Goal: Task Accomplishment & Management: Manage account settings

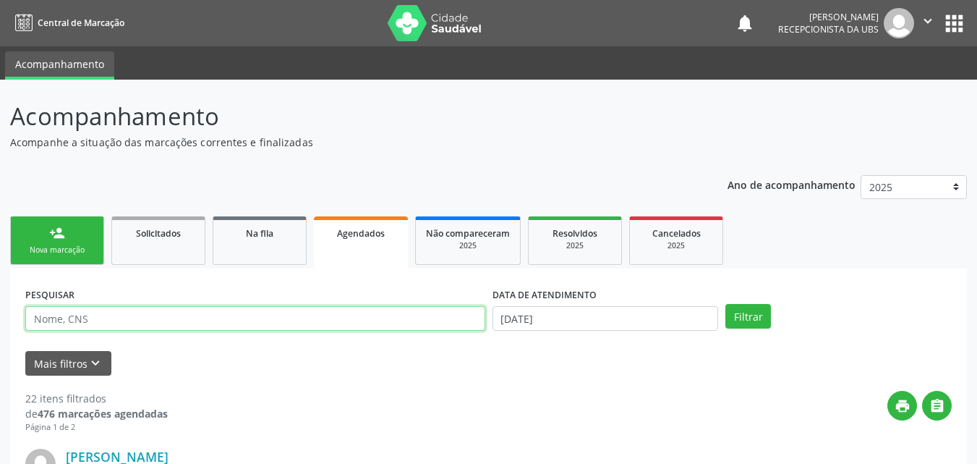
click at [252, 322] on input "text" at bounding box center [255, 318] width 460 height 25
type input "[PERSON_NAME]"
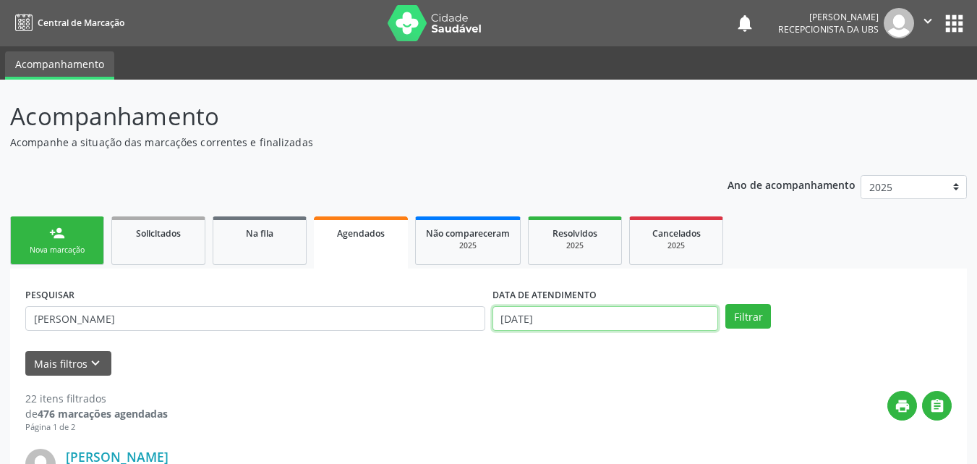
click at [580, 324] on input "[DATE]" at bounding box center [605, 318] width 226 height 25
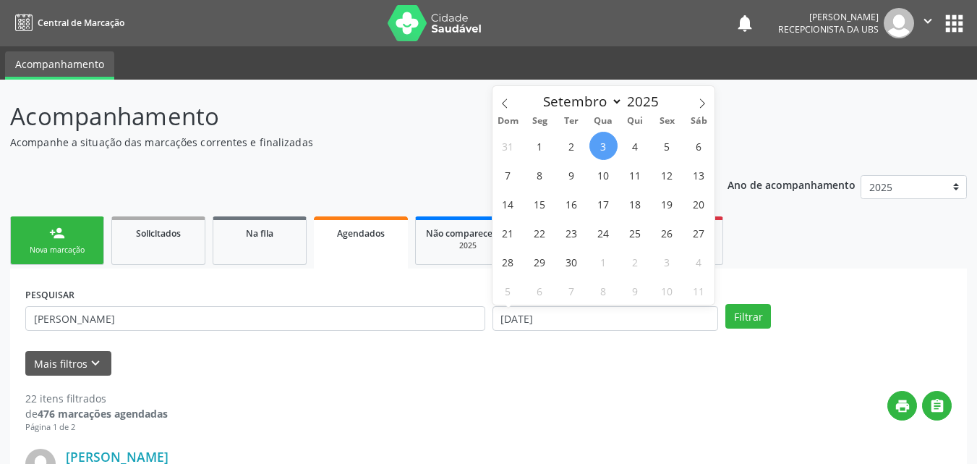
click at [607, 150] on span "3" at bounding box center [603, 146] width 28 height 28
type input "[DATE]"
click at [606, 150] on span "3" at bounding box center [603, 146] width 28 height 28
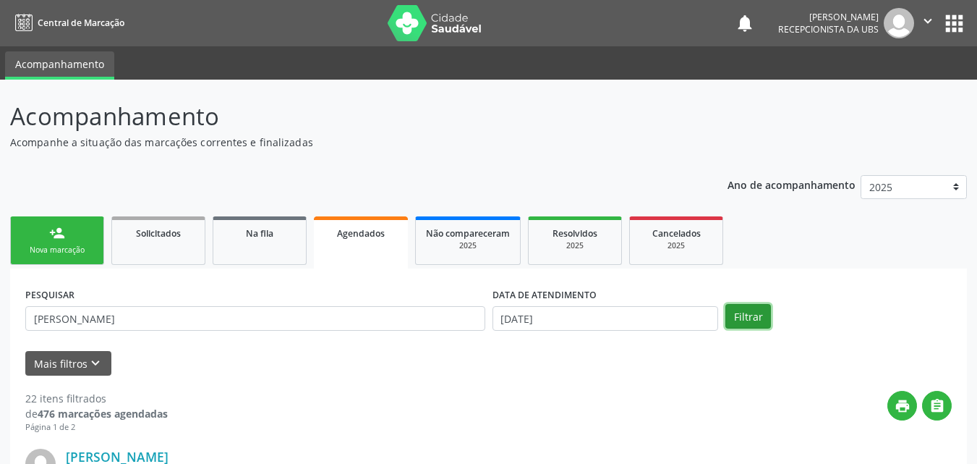
click at [733, 324] on button "Filtrar" at bounding box center [748, 316] width 46 height 25
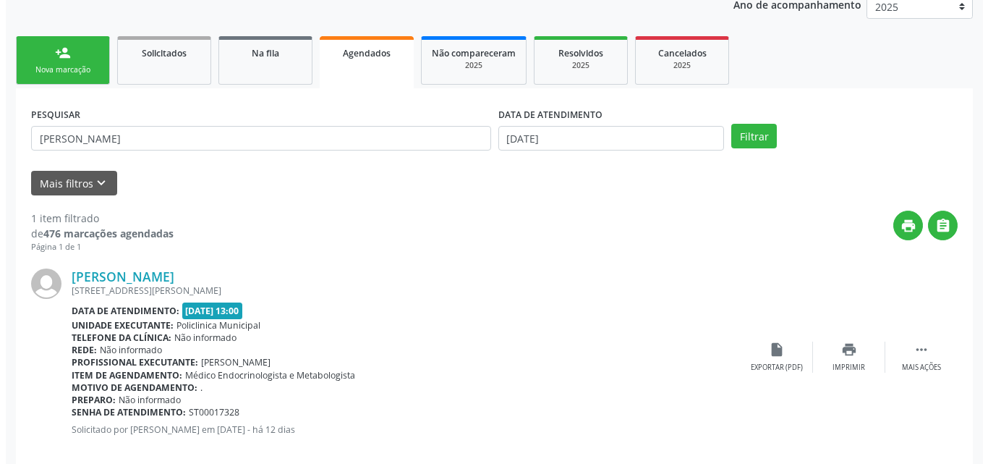
scroll to position [202, 0]
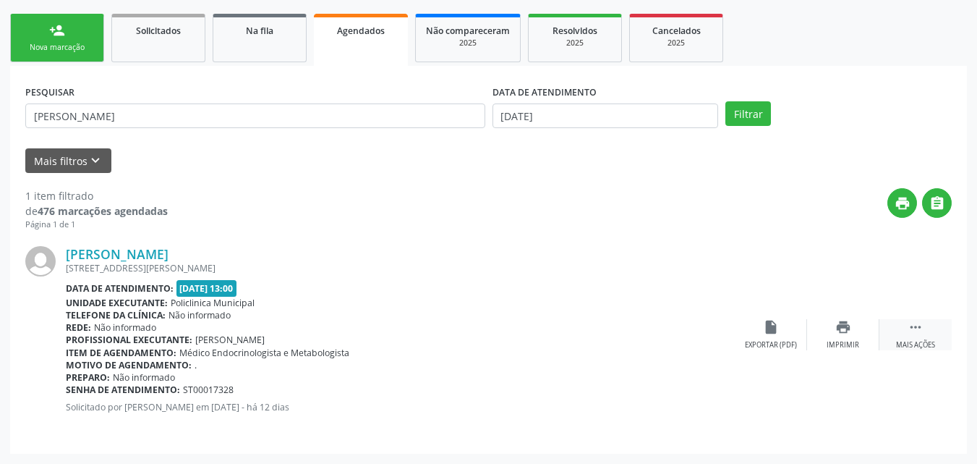
click at [889, 333] on div " Mais ações" at bounding box center [915, 334] width 72 height 31
click at [777, 328] on icon "cancel" at bounding box center [771, 327] width 16 height 16
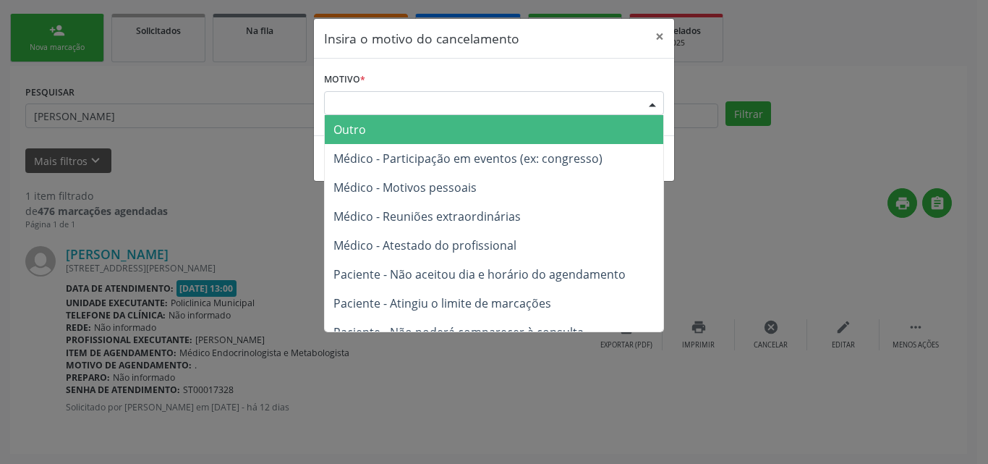
click at [522, 103] on div "Escolha o motivo" at bounding box center [494, 103] width 340 height 25
click at [513, 127] on span "Outro" at bounding box center [494, 129] width 338 height 29
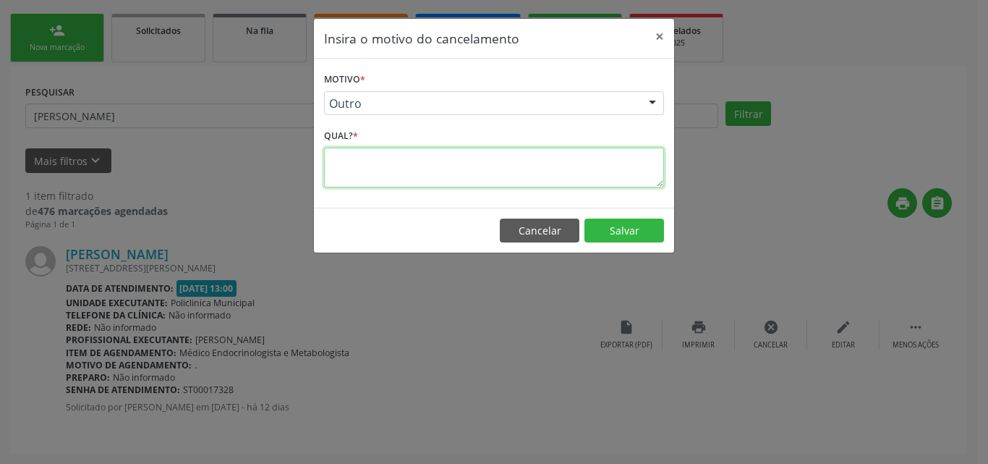
click at [510, 174] on textarea at bounding box center [494, 168] width 340 height 40
type textarea "."
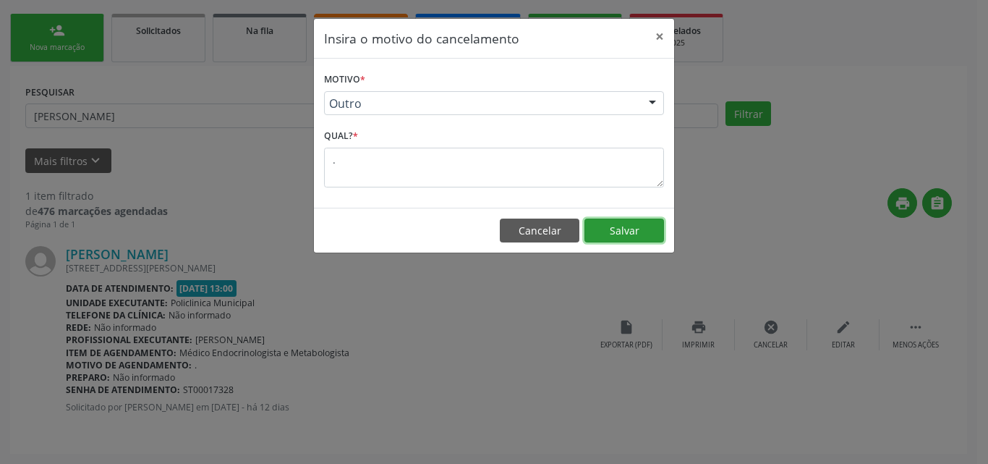
click at [623, 232] on button "Salvar" at bounding box center [624, 230] width 80 height 25
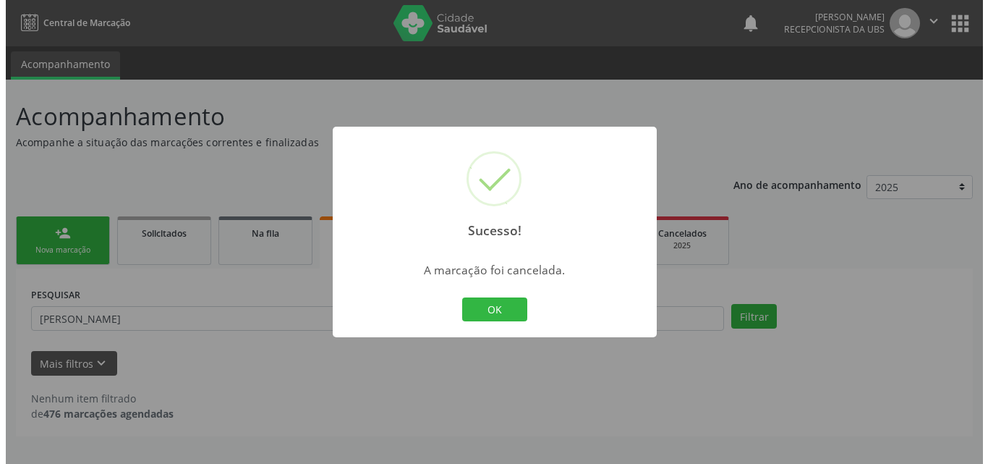
scroll to position [0, 0]
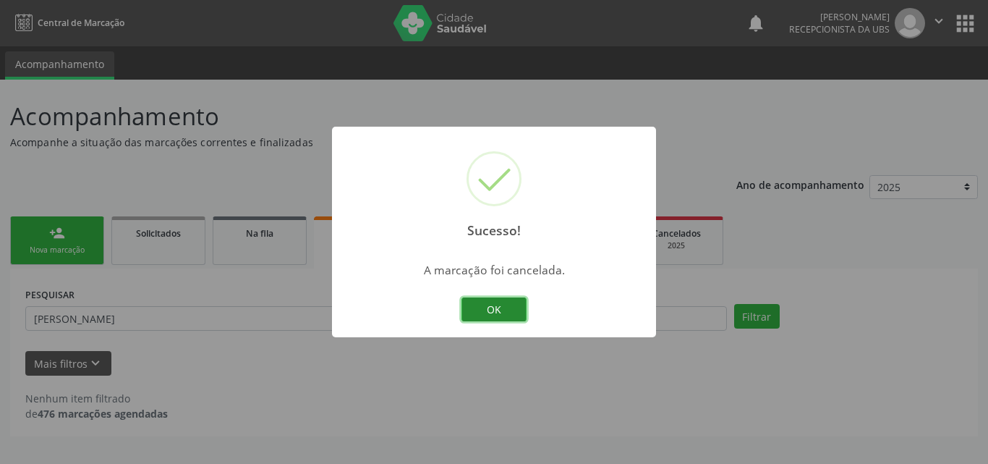
click at [506, 315] on button "OK" at bounding box center [493, 309] width 65 height 25
